Goal: Task Accomplishment & Management: Use online tool/utility

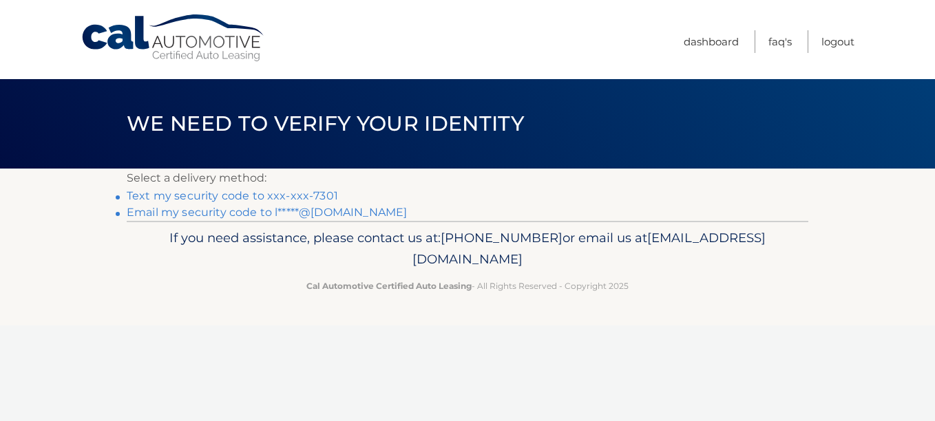
click at [128, 198] on link "Text my security code to xxx-xxx-7301" at bounding box center [232, 195] width 211 height 13
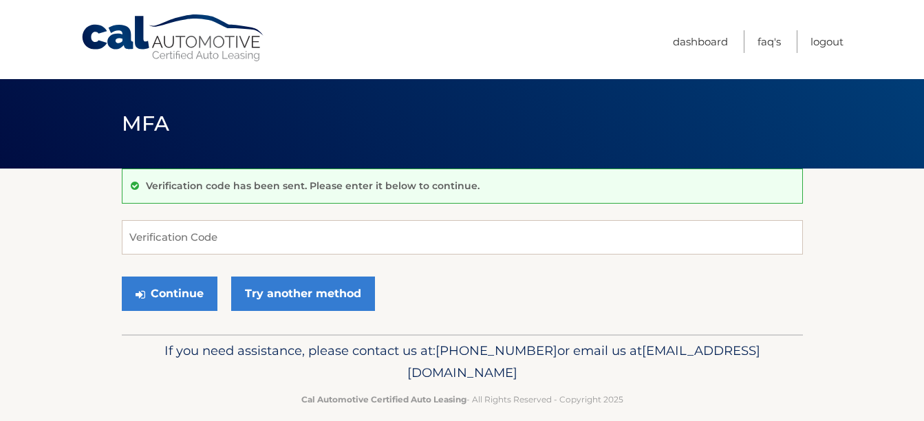
click at [139, 196] on div "Verification code has been sent. Please enter it below to continue." at bounding box center [462, 186] width 681 height 35
click at [146, 246] on input "Verification Code" at bounding box center [462, 237] width 681 height 34
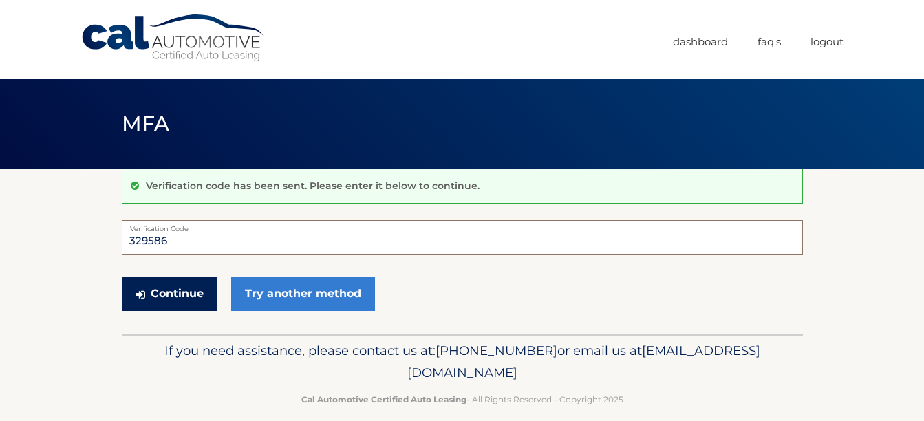
type input "329586"
click at [167, 296] on button "Continue" at bounding box center [170, 294] width 96 height 34
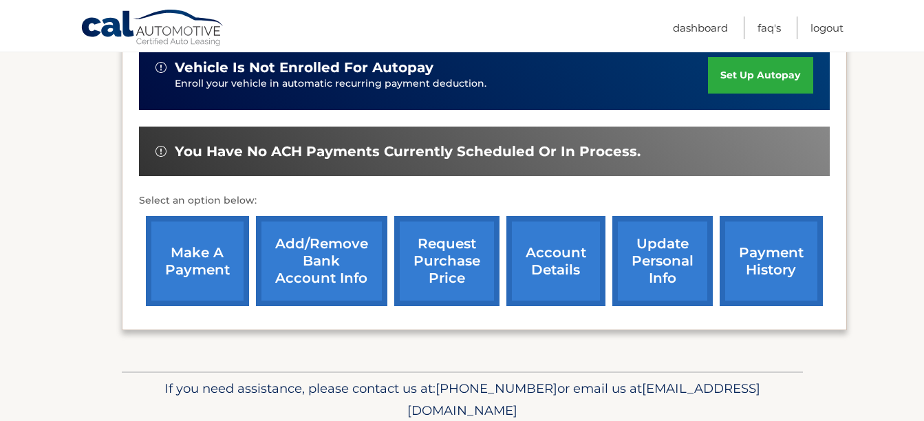
scroll to position [385, 0]
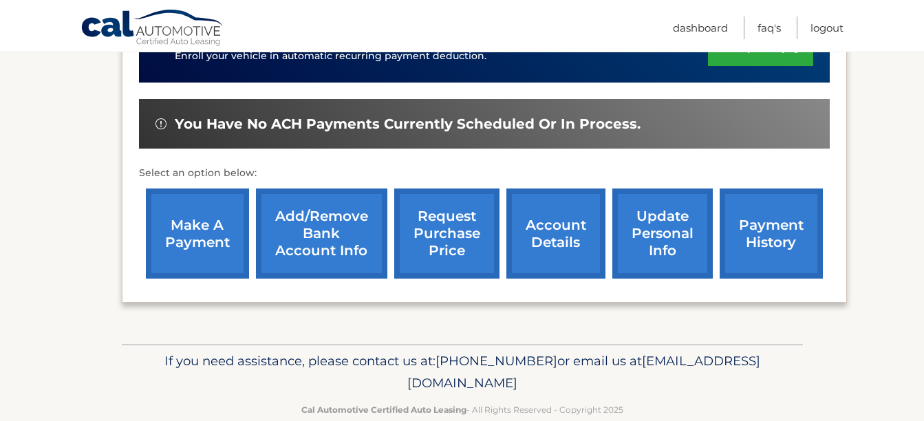
click at [203, 225] on link "make a payment" at bounding box center [197, 234] width 103 height 90
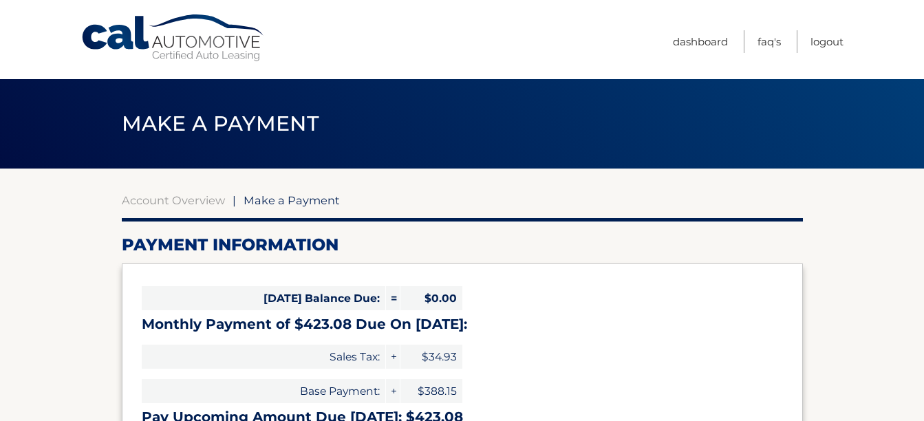
select select "YmYxZThjODMtNDZiMy00YTQzLTk1OTAtYWYyYjZhZDc4MTc4"
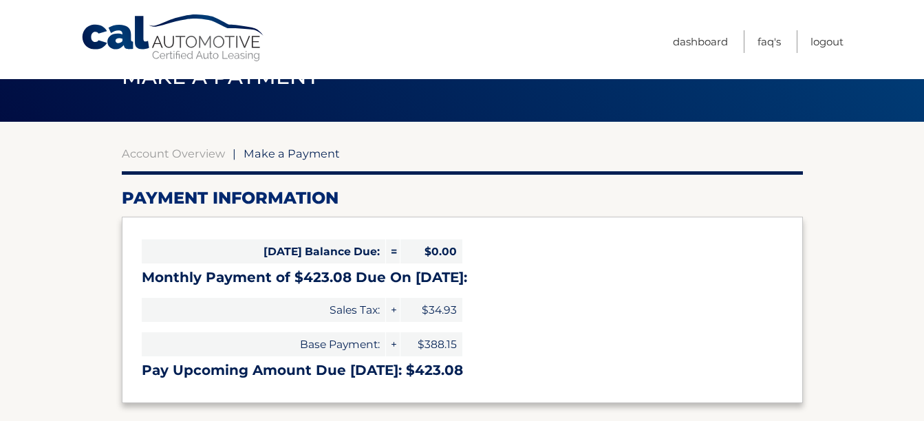
scroll to position [55, 0]
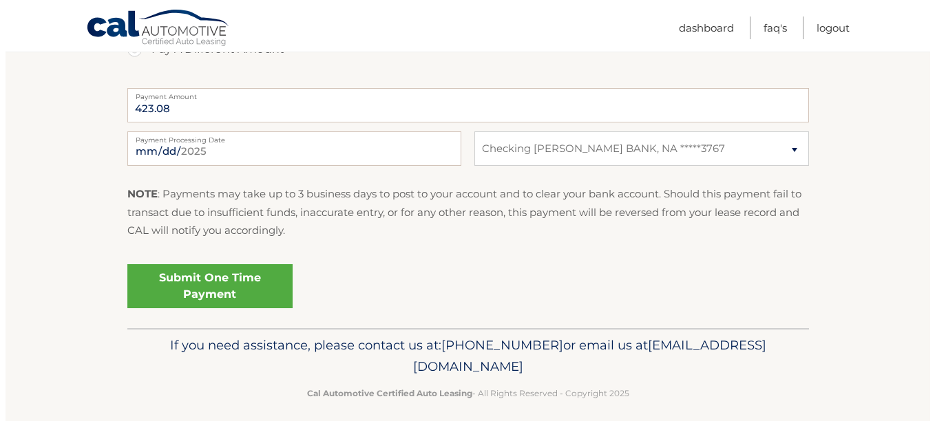
scroll to position [562, 0]
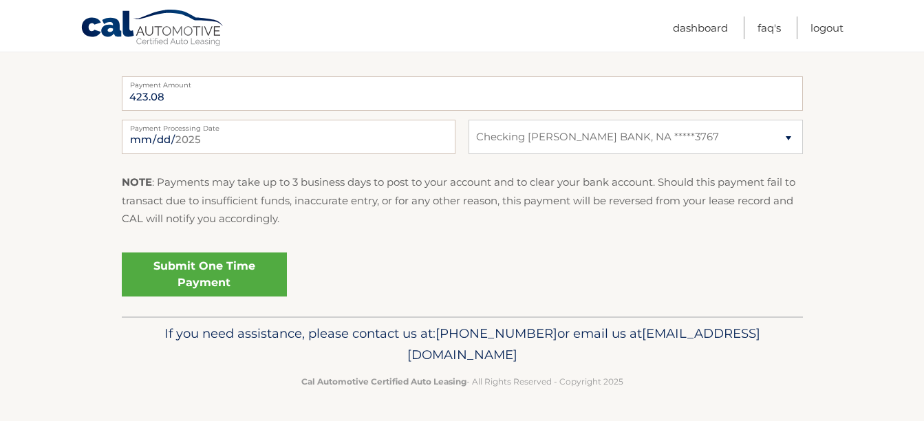
click at [198, 267] on link "Submit One Time Payment" at bounding box center [204, 275] width 165 height 44
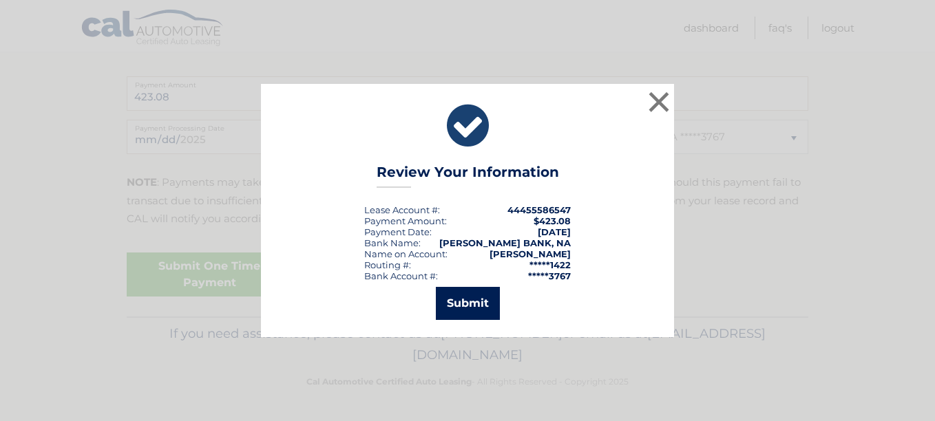
click at [464, 305] on button "Submit" at bounding box center [468, 303] width 64 height 33
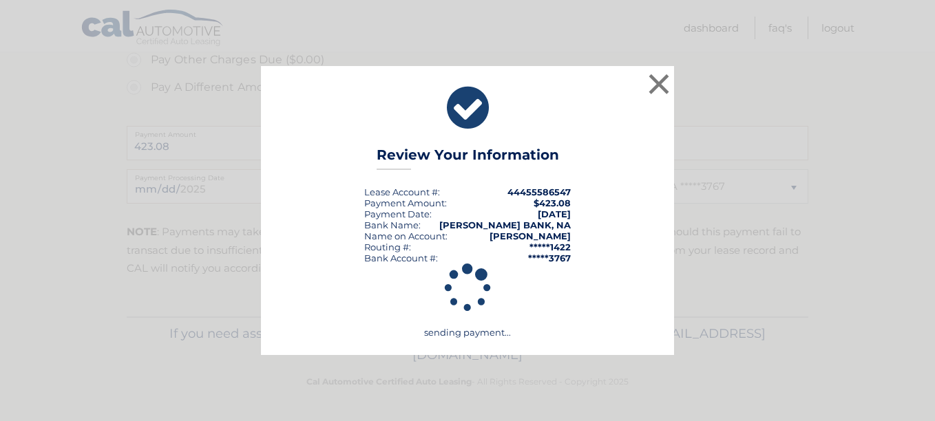
scroll to position [513, 0]
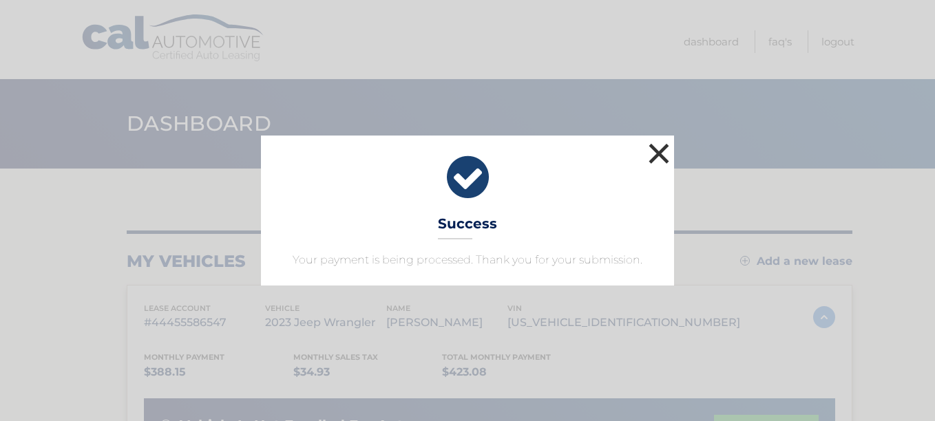
click at [658, 149] on button "×" at bounding box center [659, 154] width 28 height 28
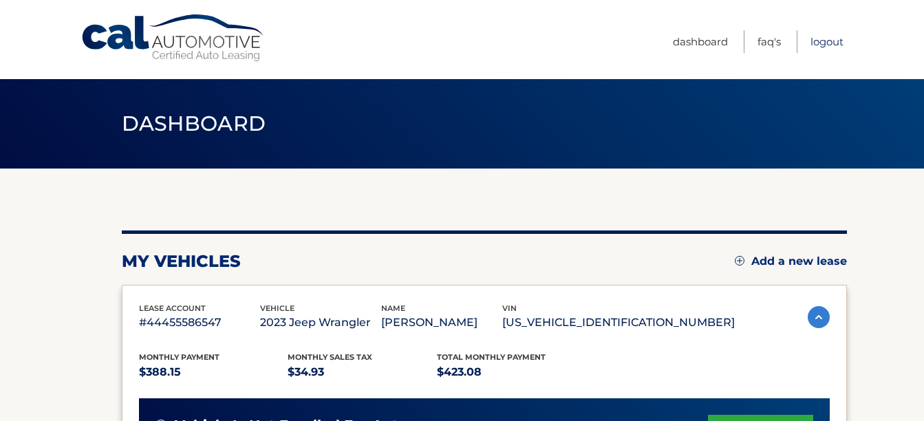
click at [826, 44] on link "Logout" at bounding box center [827, 41] width 33 height 23
